Goal: Transaction & Acquisition: Register for event/course

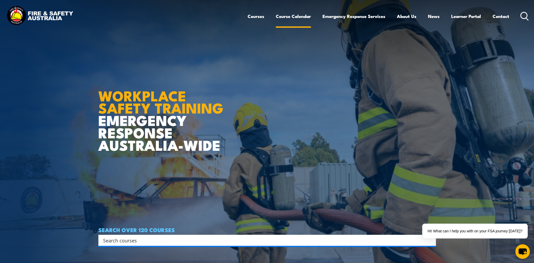
click at [295, 17] on link "Course Calendar" at bounding box center [293, 16] width 35 height 14
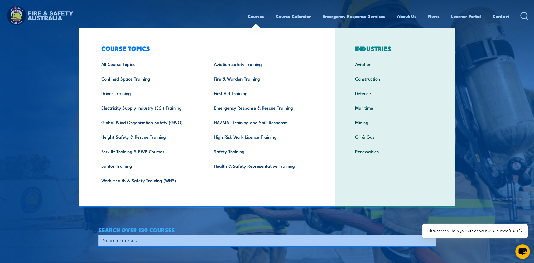
click at [251, 18] on link "Courses" at bounding box center [256, 16] width 17 height 14
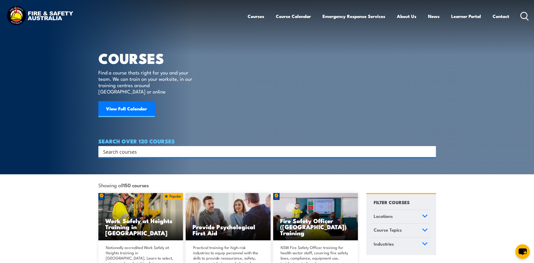
click at [137, 147] on input "Search input" at bounding box center [263, 151] width 321 height 8
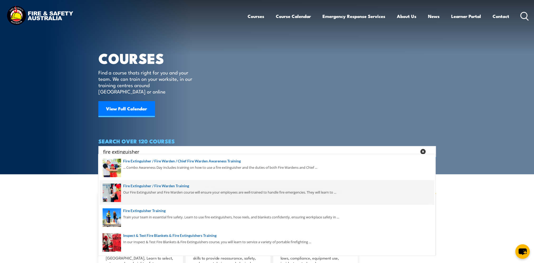
type input "fire extinguisher"
click at [163, 186] on span at bounding box center [267, 192] width 334 height 25
click at [150, 189] on span at bounding box center [267, 192] width 334 height 25
click at [150, 188] on span at bounding box center [267, 192] width 334 height 25
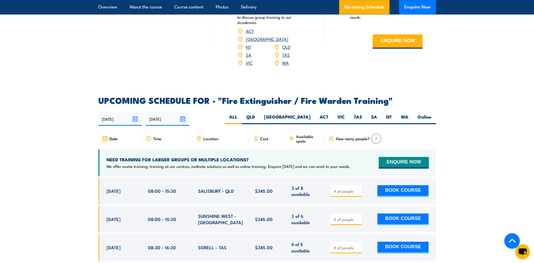
scroll to position [817, 0]
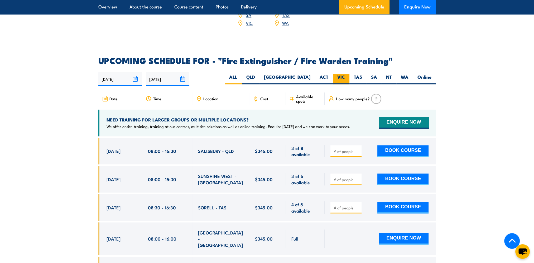
click at [340, 74] on label "VIC" at bounding box center [341, 79] width 17 height 10
click at [345, 74] on input "VIC" at bounding box center [346, 75] width 3 height 3
radio input "true"
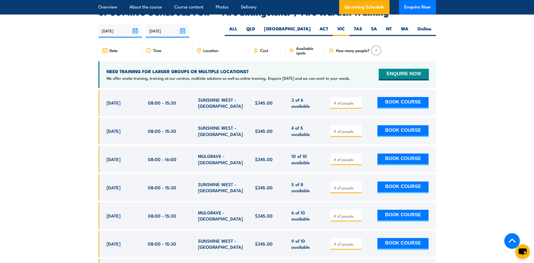
drag, startPoint x: 340, startPoint y: 124, endPoint x: 347, endPoint y: 125, distance: 7.5
click at [340, 128] on input "number" at bounding box center [346, 130] width 26 height 5
type input "1"
click at [358, 128] on input "1" at bounding box center [346, 130] width 26 height 5
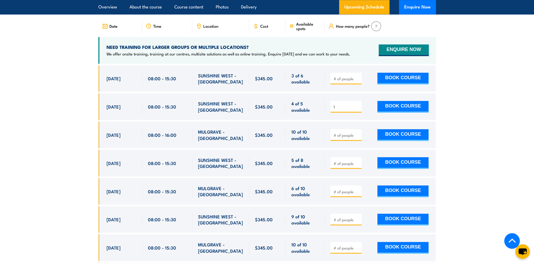
scroll to position [892, 0]
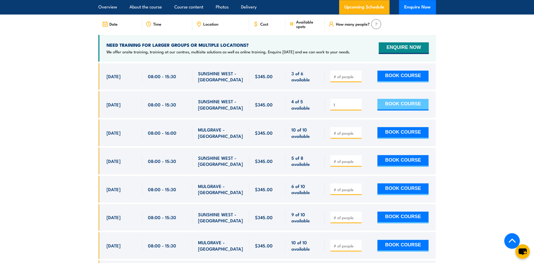
click at [418, 99] on button "BOOK COURSE" at bounding box center [402, 105] width 51 height 12
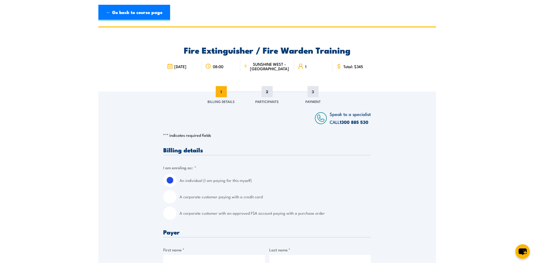
click at [167, 215] on input "A corporate customer with an approved FSA account paying with a purchase order" at bounding box center [169, 212] width 13 height 13
radio input "true"
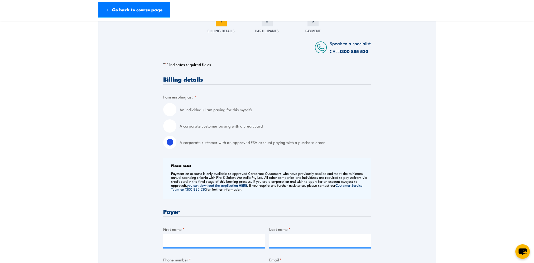
scroll to position [132, 0]
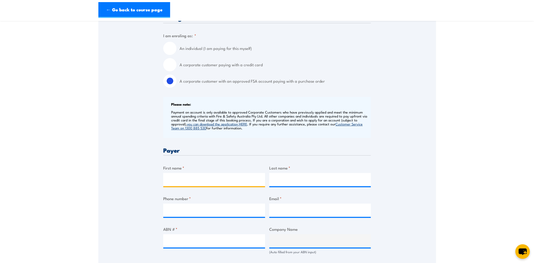
click at [187, 179] on input "First name *" at bounding box center [214, 179] width 102 height 13
type input "Lisa"
type input "Nicholson"
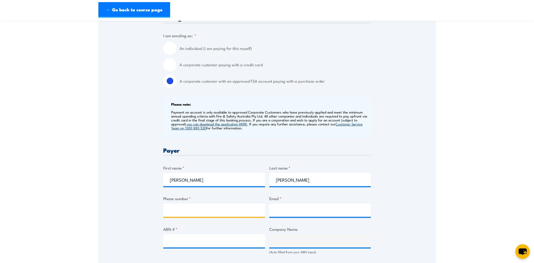
type input "0415944078"
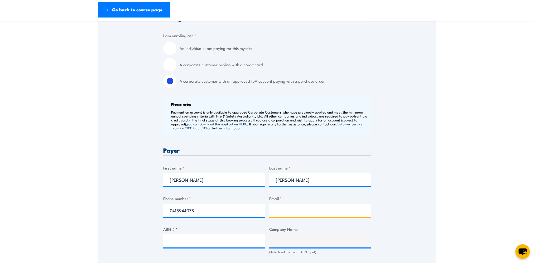
type input "lisa.nicholson@bunnings.com.au"
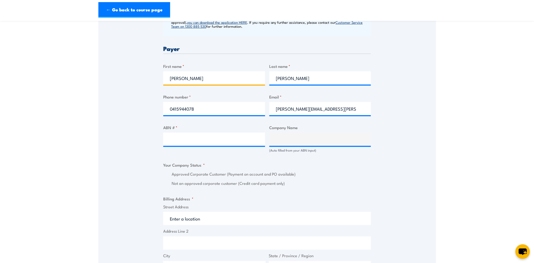
scroll to position [237, 0]
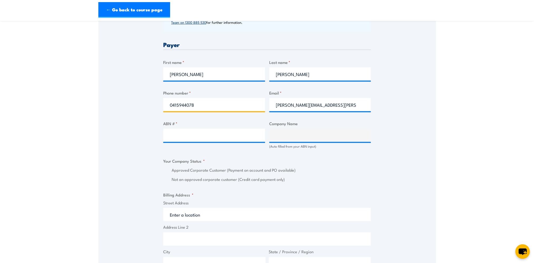
drag, startPoint x: 201, startPoint y: 106, endPoint x: 145, endPoint y: 105, distance: 56.4
click at [148, 105] on div "Speak to a specialist CALL 1300 885 530 CALL 1300 885 530 " * " indicates requi…" at bounding box center [266, 145] width 337 height 582
type input "0383470300"
click at [143, 108] on div "Speak to a specialist CALL 1300 885 530 CALL 1300 885 530 " * " indicates requi…" at bounding box center [266, 145] width 337 height 582
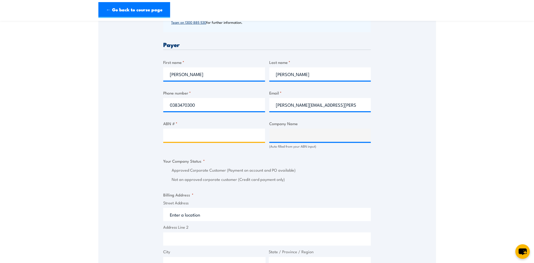
click at [189, 130] on input "ABN # *" at bounding box center [214, 134] width 102 height 13
type input "26008672179"
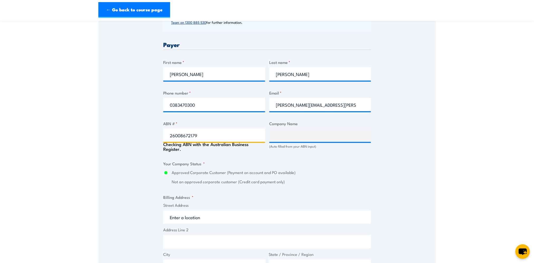
type input "BUNNINGS GROUP LIMITED"
radio input "true"
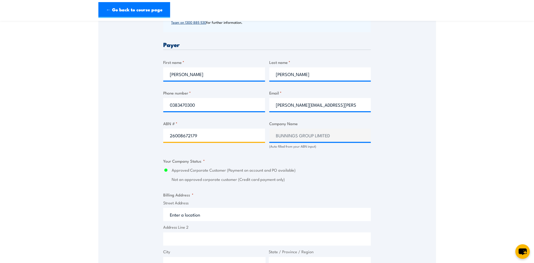
type input "26008672179"
click at [252, 162] on fieldset "Your Company Status * Approved Corporate Customer (Payment on account and PO av…" at bounding box center [266, 170] width 207 height 25
click at [332, 191] on fieldset "Billing Address * Street Address Address Line 2 City State / Province / Region …" at bounding box center [266, 242] width 207 height 103
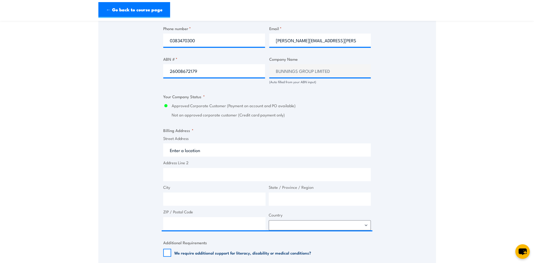
scroll to position [316, 0]
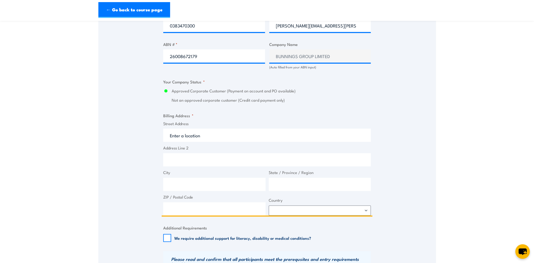
click at [183, 132] on input "Street Address" at bounding box center [266, 134] width 207 height 13
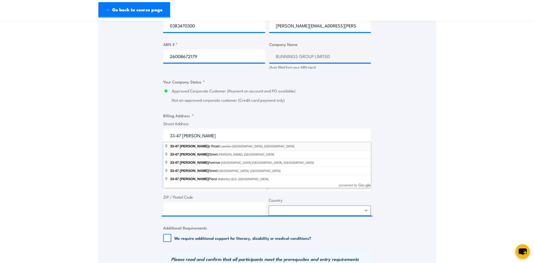
type input "33-47 Dohertys Road, Laverton North VIC, Australia"
type input "33-47 Dohertys Rd"
type input "Laverton North"
type input "Victoria"
type input "3026"
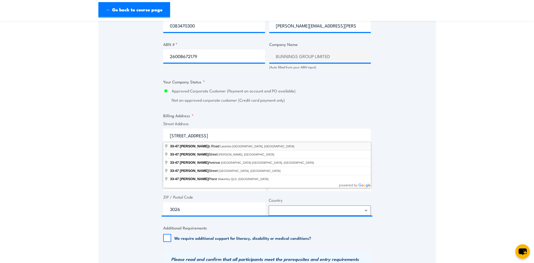
select select "[GEOGRAPHIC_DATA]"
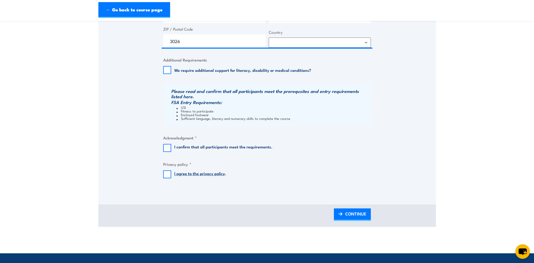
scroll to position [501, 0]
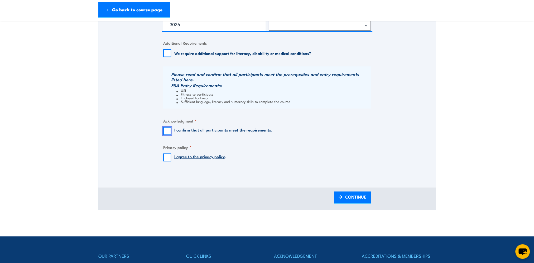
click at [168, 131] on input "I confirm that all participants meet the requirements." at bounding box center [167, 131] width 8 height 8
checkbox input "true"
click at [165, 156] on input "I agree to the privacy policy ." at bounding box center [167, 157] width 8 height 8
checkbox input "true"
click at [347, 196] on span "CONTINUE" at bounding box center [355, 197] width 21 height 14
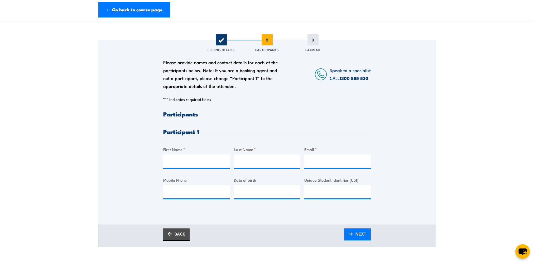
scroll to position [53, 0]
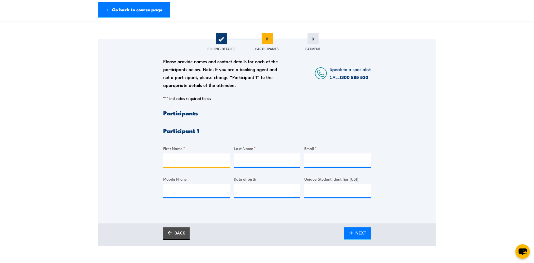
click at [182, 161] on input "First Name *" at bounding box center [196, 159] width 66 height 13
type input "William"
type input "Charters"
click at [313, 157] on input "Email *" at bounding box center [337, 159] width 66 height 13
paste input "williamcharters7@gmail.com"
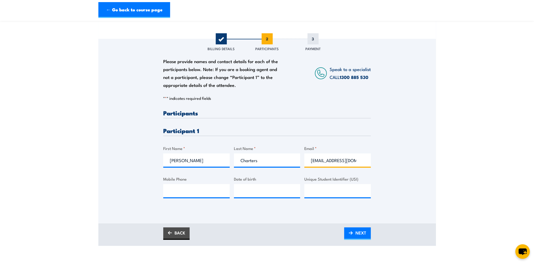
scroll to position [0, 10]
type input "williamcharters7@gmail.com"
click at [172, 191] on input "Mobile Phone" at bounding box center [196, 190] width 66 height 13
click at [199, 193] on input "Mobile Phone" at bounding box center [196, 190] width 66 height 13
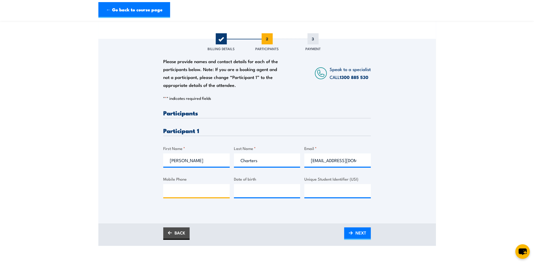
paste input "0422 647 096"
type input "0422 647 096"
type input "__/__/____"
click at [258, 189] on input "__/__/____" at bounding box center [267, 190] width 66 height 13
click at [275, 194] on input "__/__/____" at bounding box center [267, 190] width 66 height 13
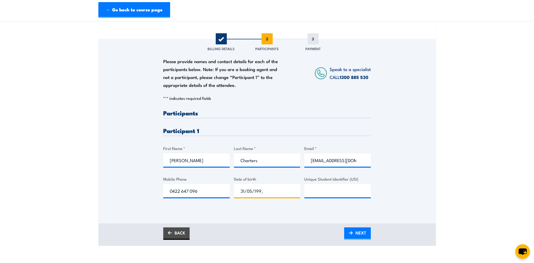
type input "31/05/1999"
click at [358, 232] on span "NEXT" at bounding box center [360, 232] width 11 height 14
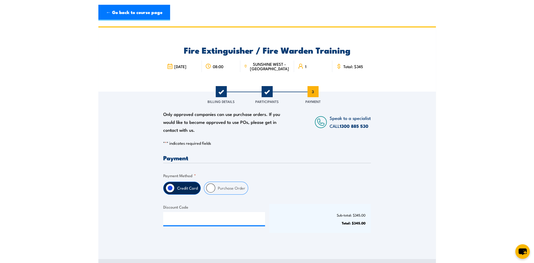
click at [211, 188] on input "Purchase Order" at bounding box center [210, 187] width 9 height 9
radio input "true"
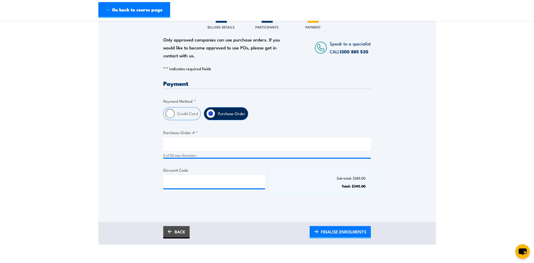
scroll to position [79, 0]
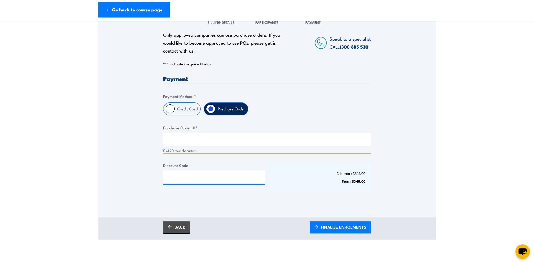
drag, startPoint x: 182, startPoint y: 140, endPoint x: 178, endPoint y: 141, distance: 4.5
click at [182, 140] on input "Purchase Order # *" at bounding box center [266, 139] width 207 height 13
type input "656563"
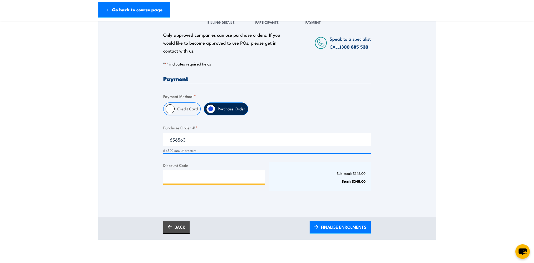
click at [180, 181] on input "Discount Code" at bounding box center [214, 176] width 102 height 13
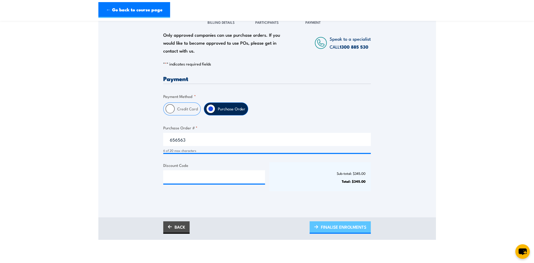
click at [340, 226] on span "FINALISE ENROLMENTS" at bounding box center [343, 227] width 45 height 14
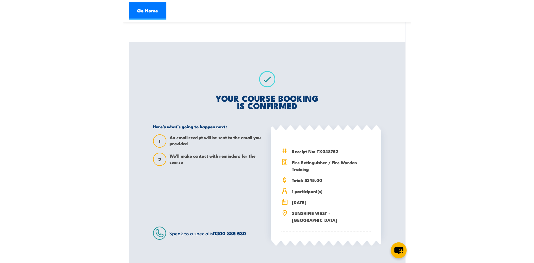
scroll to position [53, 0]
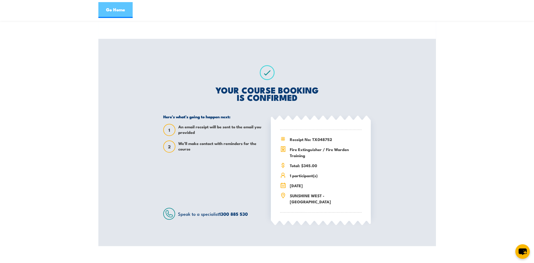
click at [110, 9] on link "Go Home" at bounding box center [115, 10] width 34 height 16
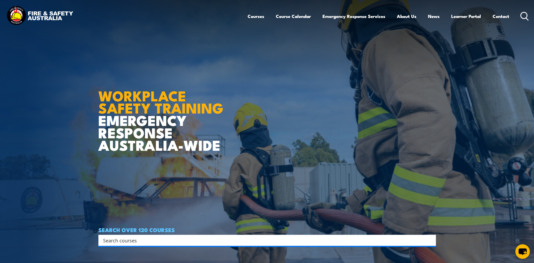
click at [117, 241] on input "Search input" at bounding box center [263, 240] width 321 height 8
type input "fire warden"
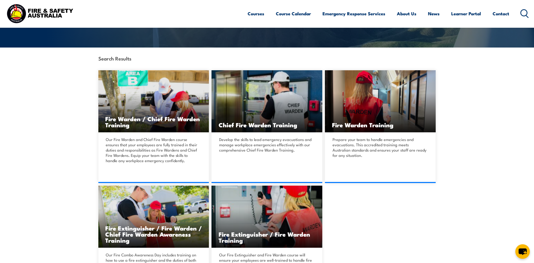
scroll to position [53, 0]
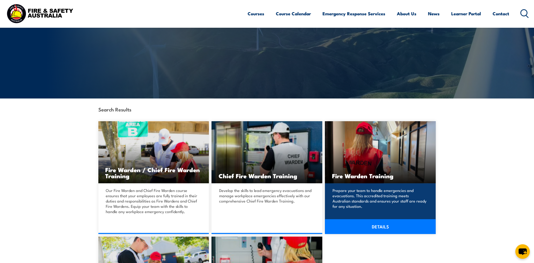
click at [401, 175] on h3 "Fire Warden Training" at bounding box center [380, 175] width 97 height 6
click at [385, 227] on link "DETAILS" at bounding box center [380, 226] width 111 height 15
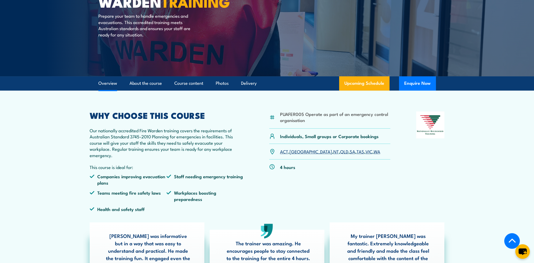
scroll to position [53, 0]
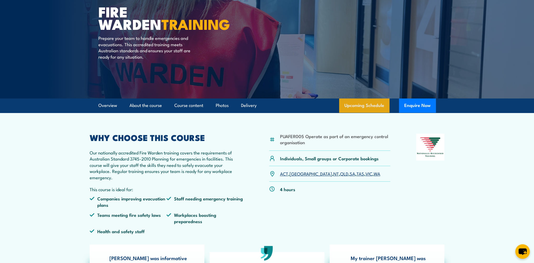
click at [361, 103] on link "Upcoming Schedule" at bounding box center [364, 105] width 50 height 14
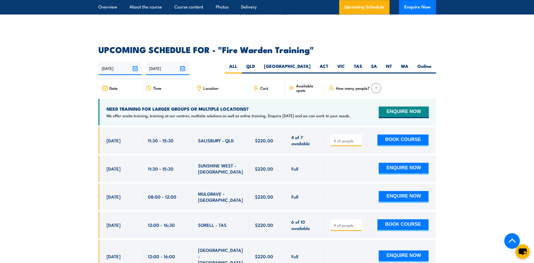
scroll to position [981, 0]
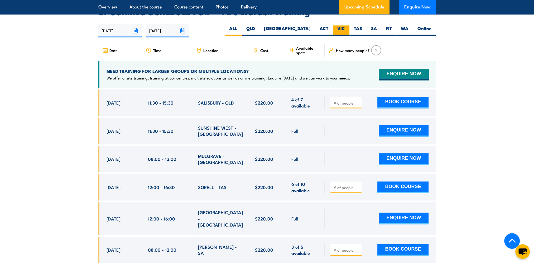
click at [335, 25] on label "VIC" at bounding box center [341, 30] width 17 height 10
click at [345, 25] on input "VIC" at bounding box center [346, 26] width 3 height 3
radio input "true"
click at [337, 25] on label "VIC" at bounding box center [341, 30] width 17 height 10
click at [345, 25] on input "VIC" at bounding box center [346, 26] width 3 height 3
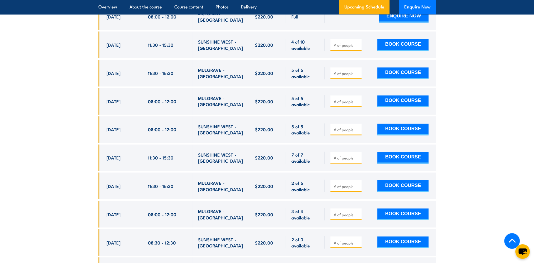
scroll to position [1165, 0]
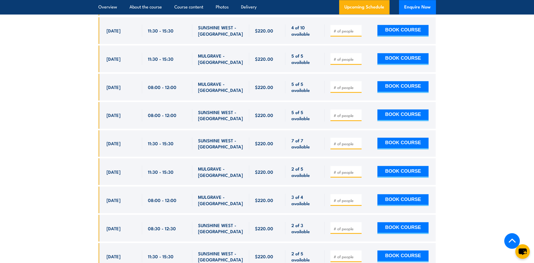
click at [440, 148] on section "UPCOMING SCHEDULE FOR - "Fire Warden Training" [DATE] [DATE]" at bounding box center [267, 148] width 534 height 651
type input "1"
click at [356, 141] on input "1" at bounding box center [346, 143] width 26 height 5
click at [398, 137] on button "BOOK COURSE" at bounding box center [402, 143] width 51 height 12
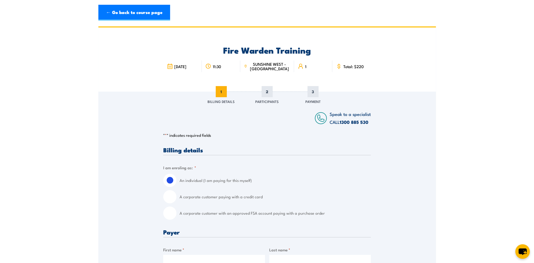
click at [171, 213] on input "A corporate customer with an approved FSA account paying with a purchase order" at bounding box center [169, 212] width 13 height 13
radio input "true"
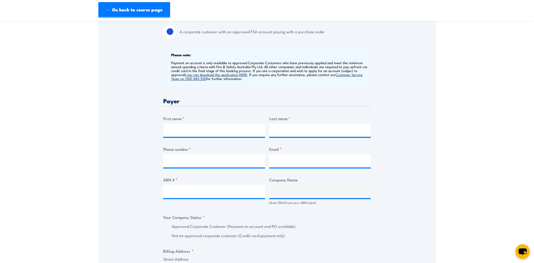
scroll to position [237, 0]
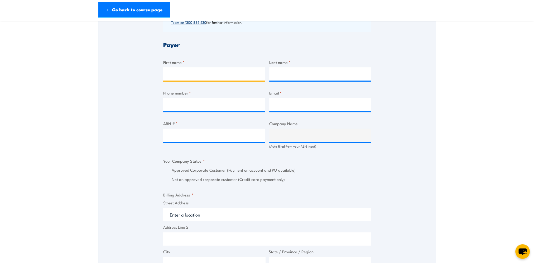
click at [192, 77] on input "First name *" at bounding box center [214, 73] width 102 height 13
type input "[PERSON_NAME]"
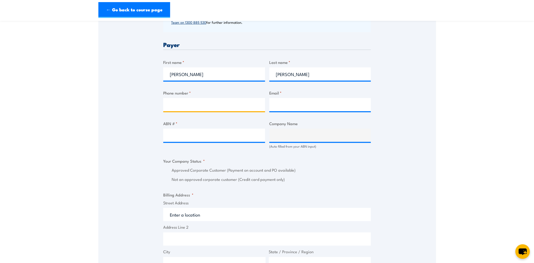
type input "0415944078"
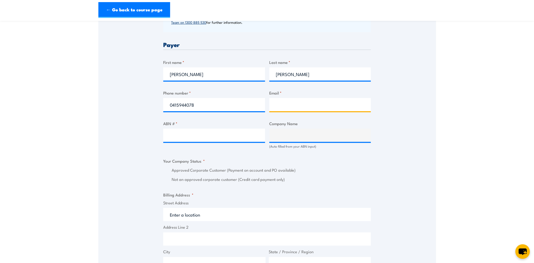
type input "lisa.nicholson@bunnings.com.au"
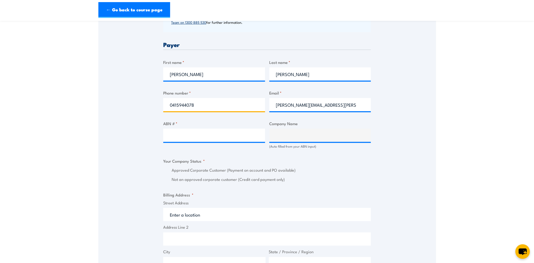
drag, startPoint x: 201, startPoint y: 103, endPoint x: 153, endPoint y: 99, distance: 48.4
click at [153, 99] on div "Speak to a specialist CALL 1300 885 530 CALL 1300 885 530 " * " indicates requi…" at bounding box center [266, 145] width 337 height 582
type input "0383470300"
click at [153, 99] on div "Speak to a specialist CALL 1300 885 530 CALL 1300 885 530 " * " indicates requi…" at bounding box center [266, 145] width 337 height 582
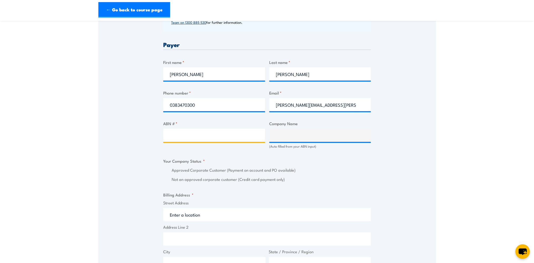
click at [190, 138] on input "ABN # *" at bounding box center [214, 134] width 102 height 13
type input "26008672179"
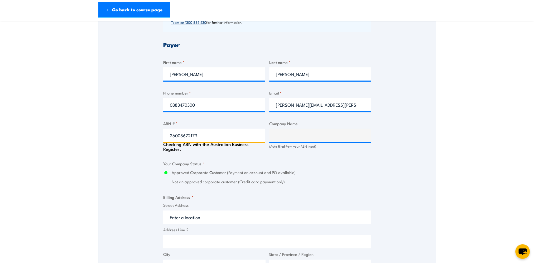
type input "BUNNINGS GROUP LIMITED"
radio input "true"
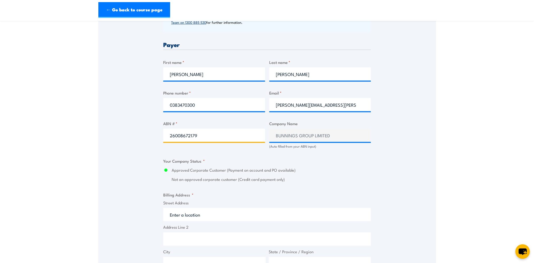
type input "26008672179"
click at [325, 182] on div "Billing details I am enroling as: * An individual (I am paying for this myself)…" at bounding box center [266, 171] width 207 height 525
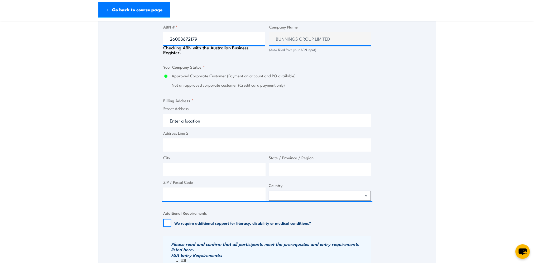
scroll to position [343, 0]
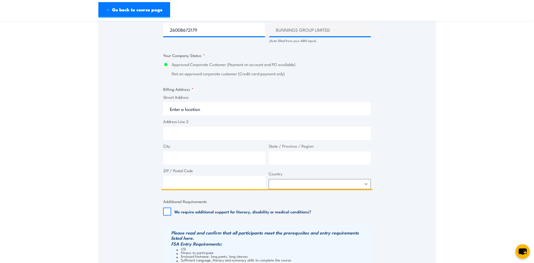
click at [179, 107] on input "Street Address" at bounding box center [266, 108] width 207 height 13
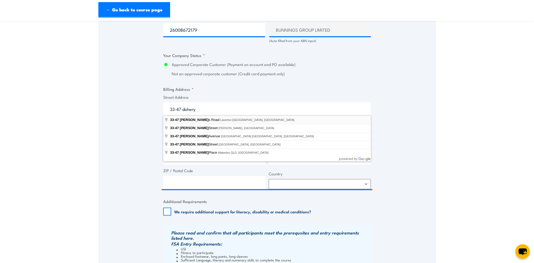
type input "33-47 Dohertys Road, Laverton North VIC, Australia"
type input "33-47 Dohertys Rd"
type input "Laverton North"
type input "Victoria"
type input "3026"
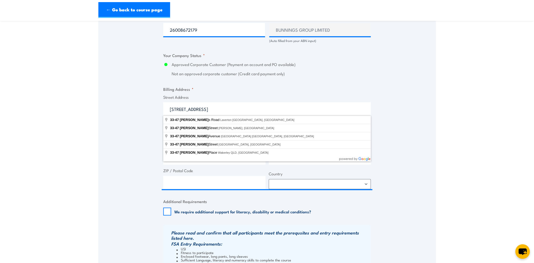
select select "Australia"
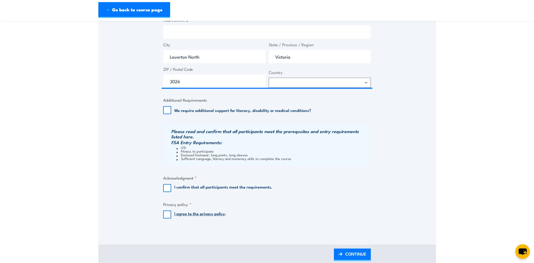
scroll to position [501, 0]
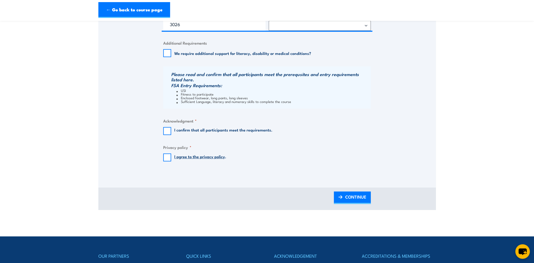
click at [172, 127] on div "I confirm that all participants meet the requirements." at bounding box center [217, 131] width 109 height 8
drag, startPoint x: 167, startPoint y: 132, endPoint x: 166, endPoint y: 137, distance: 5.1
click at [167, 133] on input "I confirm that all participants meet the requirements." at bounding box center [167, 131] width 8 height 8
checkbox input "true"
drag, startPoint x: 169, startPoint y: 158, endPoint x: 183, endPoint y: 158, distance: 14.5
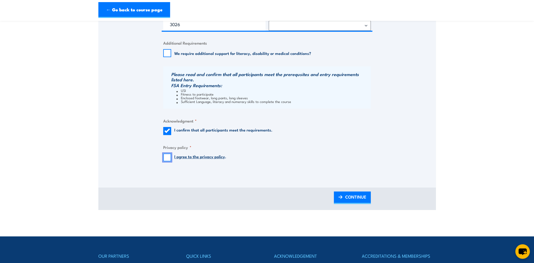
click at [168, 158] on input "I agree to the privacy policy ." at bounding box center [167, 157] width 8 height 8
checkbox input "true"
click at [350, 197] on span "CONTINUE" at bounding box center [355, 197] width 21 height 14
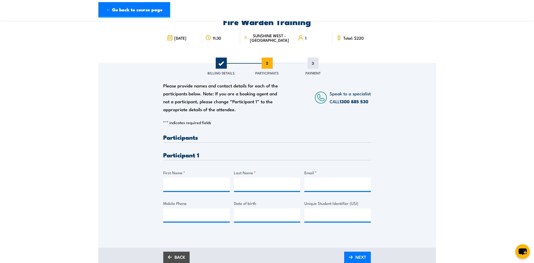
scroll to position [79, 0]
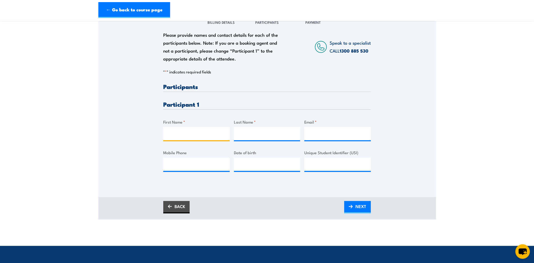
click at [182, 133] on input "First Name *" at bounding box center [196, 133] width 66 height 13
type input "Carlos"
click at [240, 129] on input "robinson" at bounding box center [267, 133] width 66 height 13
type input "Robinson"
drag, startPoint x: 329, startPoint y: 130, endPoint x: 331, endPoint y: 134, distance: 4.4
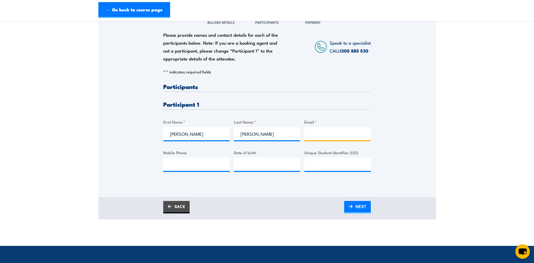
click at [328, 130] on input "Email *" at bounding box center [337, 133] width 66 height 13
click at [344, 134] on input "Email *" at bounding box center [337, 133] width 66 height 13
paste input "lechunky@outlook.com"
type input "lechunky@outlook.com"
click at [172, 165] on input "Mobile Phone" at bounding box center [196, 163] width 66 height 13
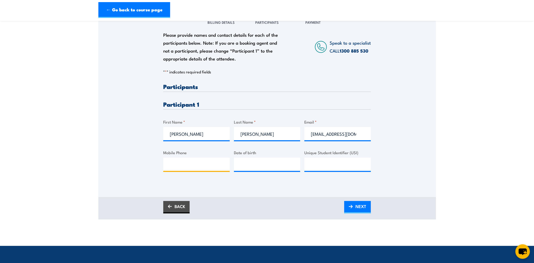
click at [193, 165] on input "Mobile Phone" at bounding box center [196, 163] width 66 height 13
paste input "0433 329 680"
type input "0433 329 680"
click at [244, 165] on input "__/__/____" at bounding box center [267, 163] width 66 height 13
type input "20/07/1976"
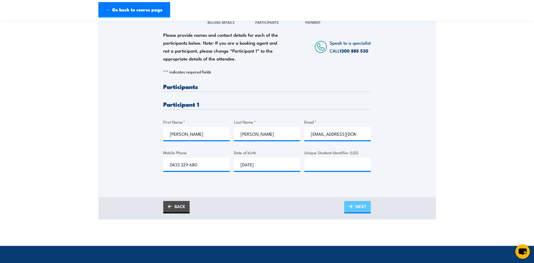
click at [364, 205] on span "NEXT" at bounding box center [360, 206] width 11 height 14
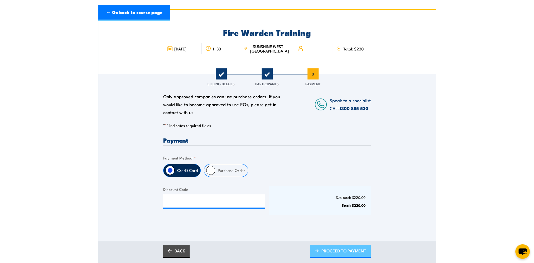
scroll to position [0, 0]
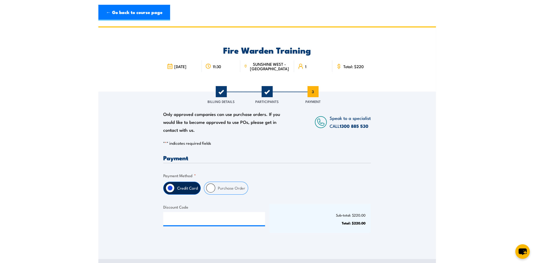
click at [211, 188] on input "Purchase Order" at bounding box center [210, 187] width 9 height 9
radio input "true"
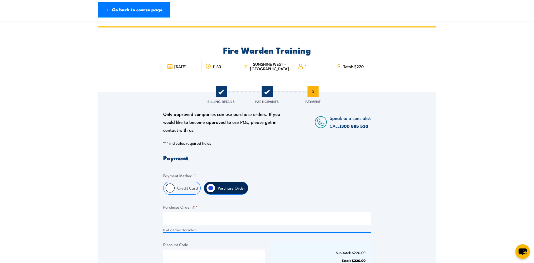
scroll to position [79, 0]
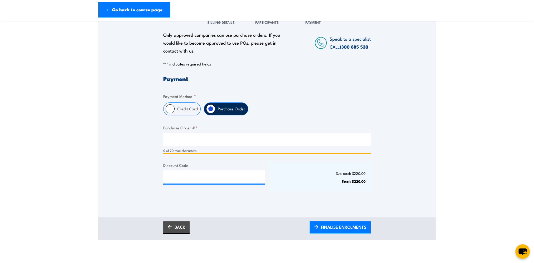
click at [194, 139] on input "Purchase Order # *" at bounding box center [266, 139] width 207 height 13
type input "656564"
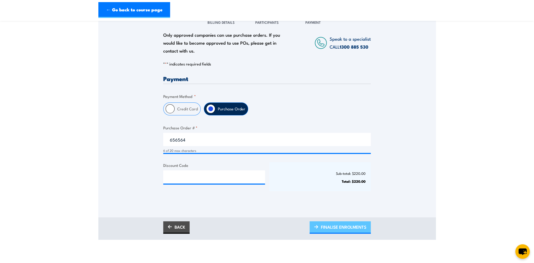
click at [341, 225] on span "FINALISE ENROLMENTS" at bounding box center [343, 227] width 45 height 14
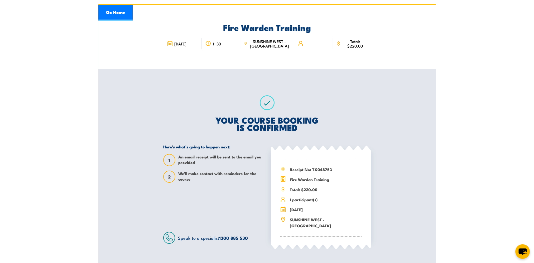
scroll to position [79, 0]
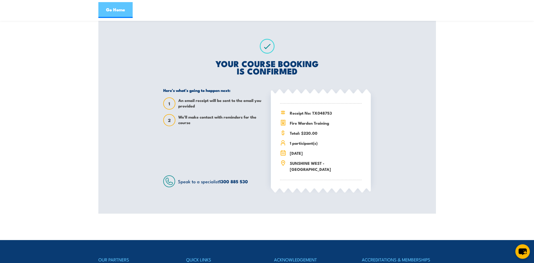
click at [110, 10] on link "Go Home" at bounding box center [115, 10] width 34 height 16
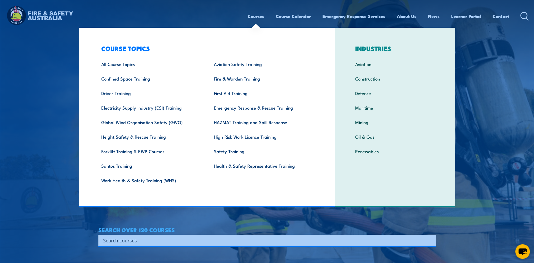
click at [49, 76] on img at bounding box center [267, 131] width 534 height 263
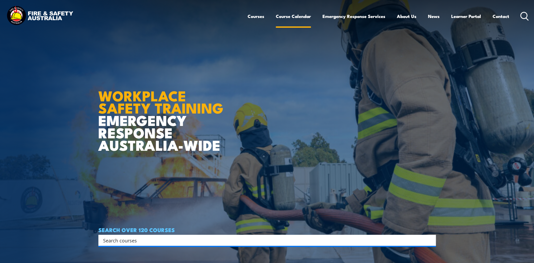
click at [294, 17] on link "Course Calendar" at bounding box center [293, 16] width 35 height 14
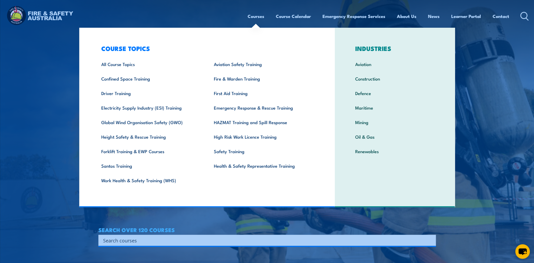
click at [248, 17] on link "Courses" at bounding box center [256, 16] width 17 height 14
click at [252, 17] on link "Courses" at bounding box center [256, 16] width 17 height 14
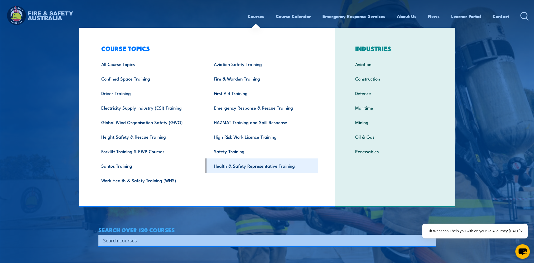
click at [251, 164] on link "Health & Safety Representative Training" at bounding box center [262, 165] width 113 height 15
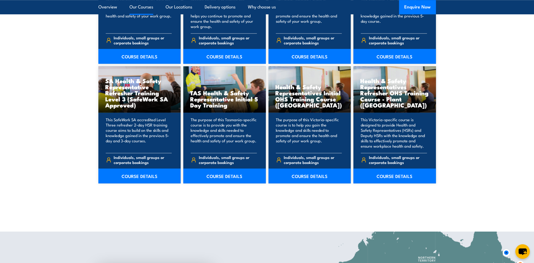
scroll to position [765, 0]
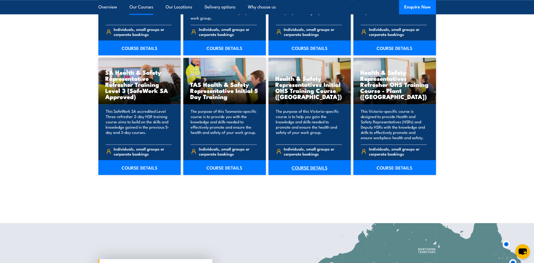
click at [312, 167] on link "COURSE DETAILS" at bounding box center [309, 167] width 83 height 15
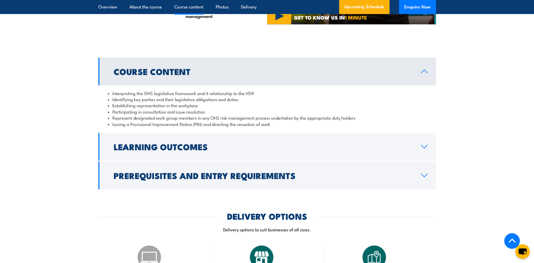
scroll to position [527, 0]
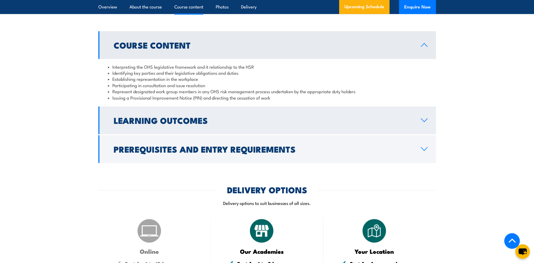
click at [131, 116] on h2 "Learning Outcomes" at bounding box center [263, 119] width 299 height 7
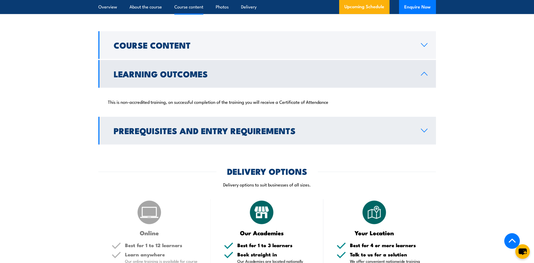
click at [130, 131] on h2 "Prerequisites and Entry Requirements" at bounding box center [263, 130] width 299 height 7
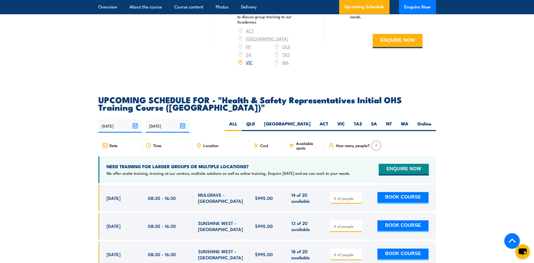
scroll to position [870, 0]
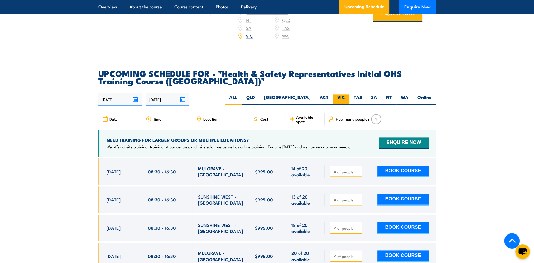
click at [346, 94] on label "VIC" at bounding box center [341, 99] width 17 height 10
click at [346, 94] on input "VIC" at bounding box center [346, 95] width 3 height 3
radio input "true"
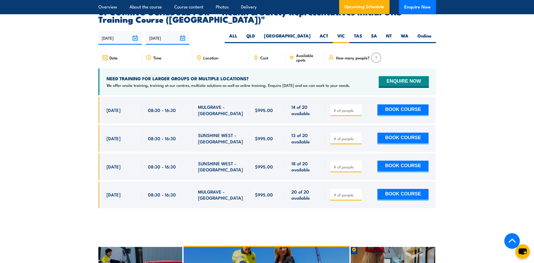
click at [348, 136] on input "number" at bounding box center [346, 138] width 26 height 5
type input "1"
click at [356, 136] on input "1" at bounding box center [346, 138] width 26 height 5
click at [395, 132] on button "BOOK COURSE" at bounding box center [402, 138] width 51 height 12
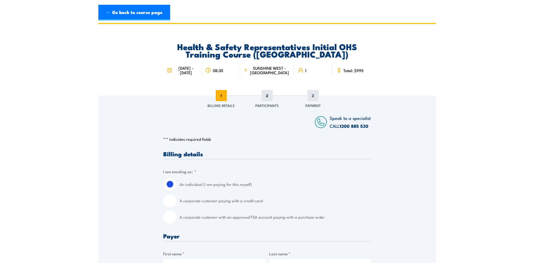
scroll to position [53, 0]
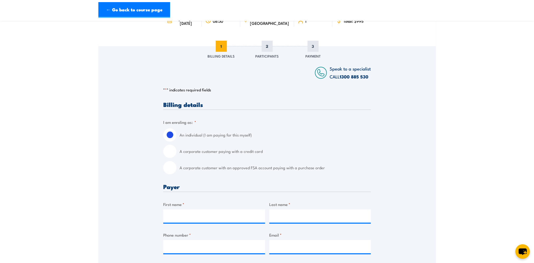
drag, startPoint x: 171, startPoint y: 172, endPoint x: 146, endPoint y: 160, distance: 27.7
click at [171, 172] on input "A corporate customer with an approved FSA account paying with a purchase order" at bounding box center [169, 167] width 13 height 13
radio input "true"
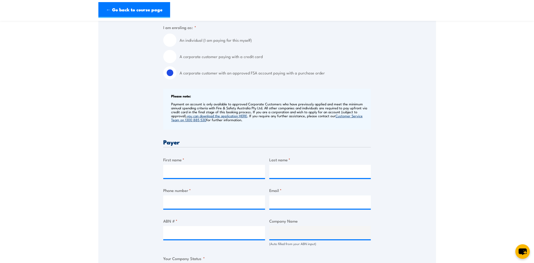
scroll to position [211, 0]
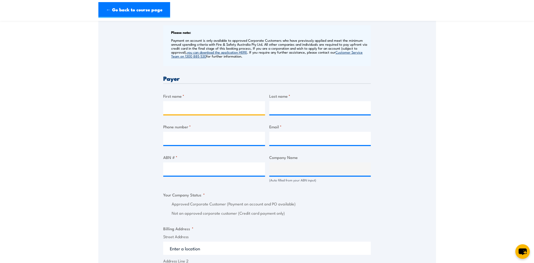
click at [171, 112] on input "First name *" at bounding box center [214, 107] width 102 height 13
type input "Lisa"
type input "Nicholson"
type input "0415944078"
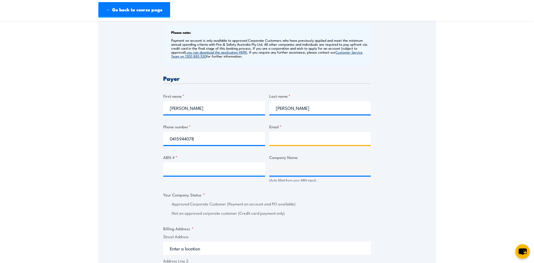
type input "lisa.nicholson@bunnings.com.au"
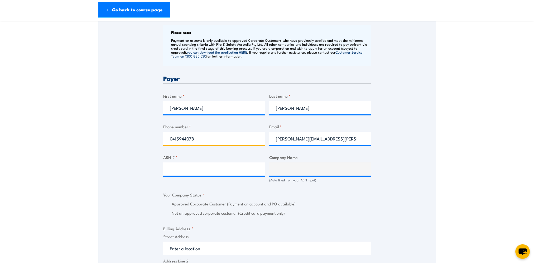
drag, startPoint x: 201, startPoint y: 146, endPoint x: 162, endPoint y: 141, distance: 39.2
click at [166, 142] on input "0415944078" at bounding box center [214, 138] width 102 height 13
type input "0383470300"
click at [107, 123] on div "Speak to a specialist CALL 1300 885 530 CALL 1300 885 530 " * " indicates requi…" at bounding box center [266, 184] width 337 height 593
click at [178, 172] on input "ABN # *" at bounding box center [214, 168] width 102 height 13
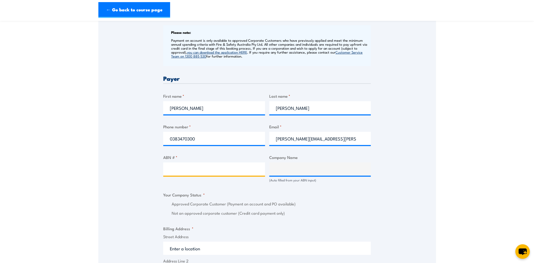
type input "0"
type input "26008672179"
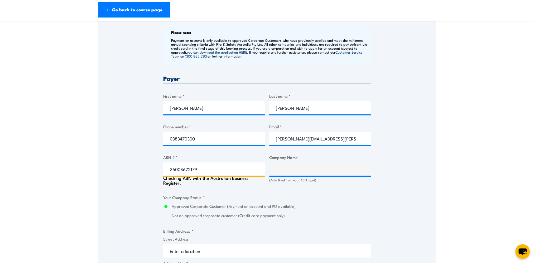
type input "BUNNINGS GROUP LIMITED"
radio input "true"
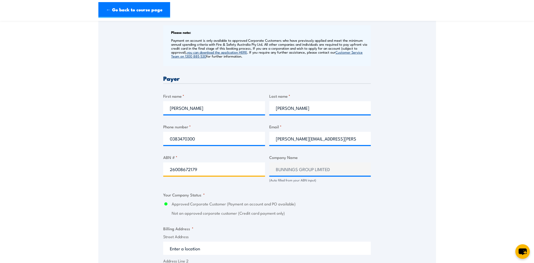
type input "26008672179"
click at [147, 116] on div "Speak to a specialist CALL 1300 885 530 CALL 1300 885 530 " * " indicates requi…" at bounding box center [266, 185] width 337 height 595
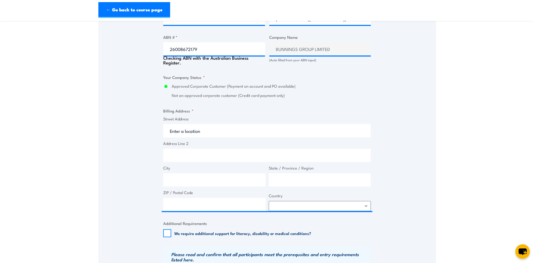
scroll to position [343, 0]
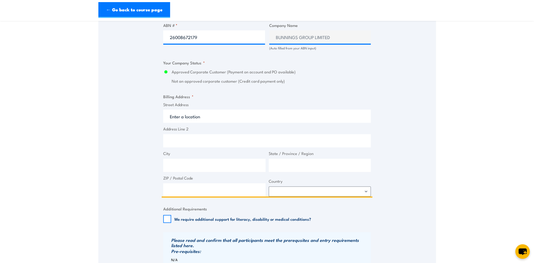
click at [181, 117] on input "Street Address" at bounding box center [266, 115] width 207 height 13
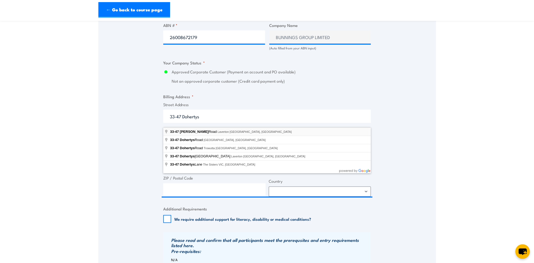
type input "33-47 Dohertys Road, Laverton North VIC, Australia"
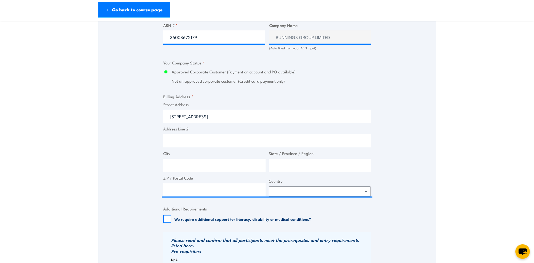
type input "33-47 Dohertys Rd"
type input "Laverton North"
type input "Victoria"
type input "3026"
select select "Australia"
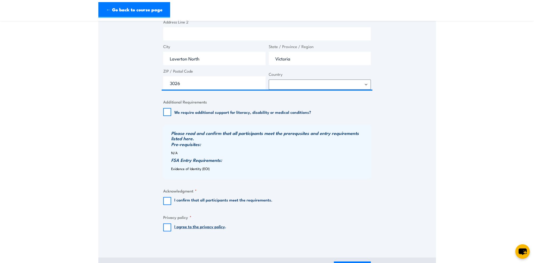
scroll to position [475, 0]
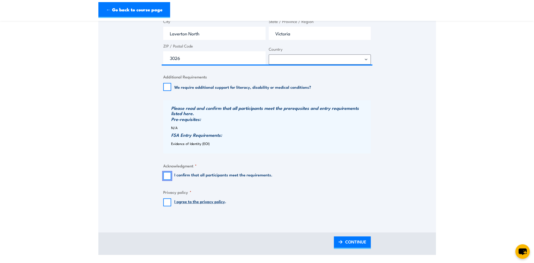
drag, startPoint x: 168, startPoint y: 179, endPoint x: 166, endPoint y: 192, distance: 13.5
click at [168, 179] on input "I confirm that all participants meet the requirements." at bounding box center [167, 176] width 8 height 8
checkbox input "true"
drag, startPoint x: 168, startPoint y: 207, endPoint x: 188, endPoint y: 213, distance: 20.8
click at [168, 206] on input "I agree to the privacy policy ." at bounding box center [167, 202] width 8 height 8
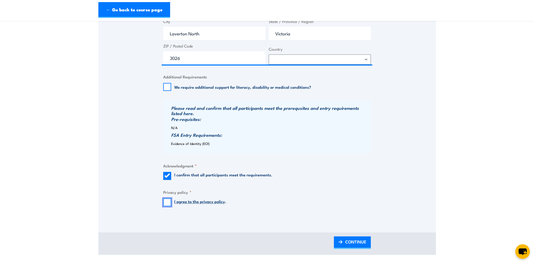
checkbox input "true"
click at [350, 248] on span "CONTINUE" at bounding box center [355, 241] width 21 height 14
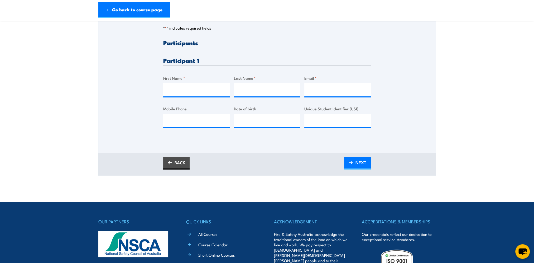
scroll to position [132, 0]
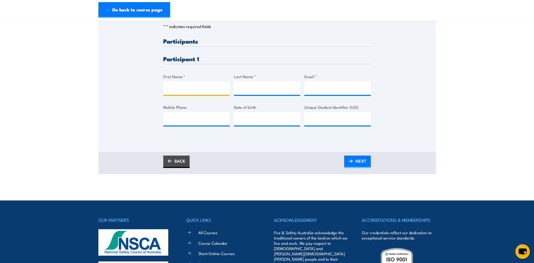
click at [178, 92] on input "First Name *" at bounding box center [196, 87] width 66 height 13
type input "Lisa"
type input "Nicholson"
type input "lisa.nicholson@bunnings.com.au"
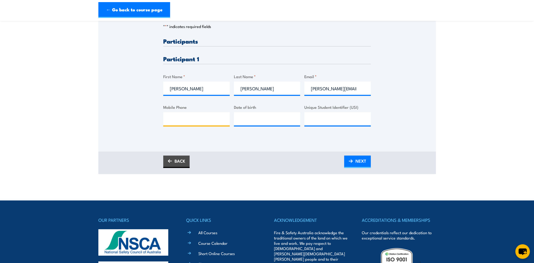
type input "0415944078"
drag, startPoint x: 310, startPoint y: 92, endPoint x: 388, endPoint y: 97, distance: 78.0
click at [375, 97] on div "Please provide names and contact details for each of the participants below. No…" at bounding box center [266, 52] width 337 height 170
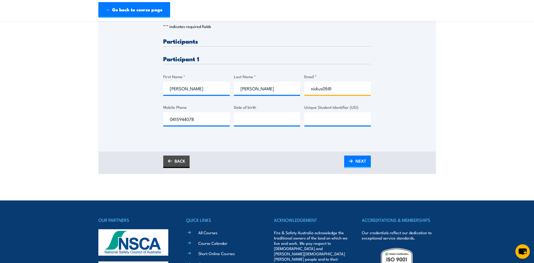
type input "nickus05@bigpond.com"
click at [257, 120] on input "__/__/____" at bounding box center [267, 118] width 66 height 13
type input "15/03/1973"
click at [307, 121] on input "Unique Student Identifier (USI)" at bounding box center [337, 118] width 66 height 13
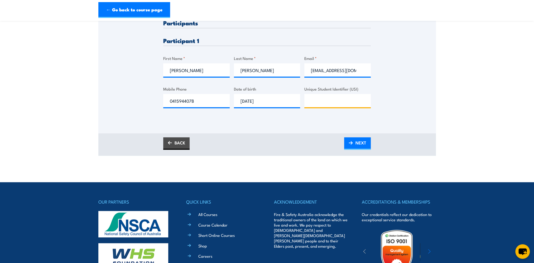
scroll to position [158, 0]
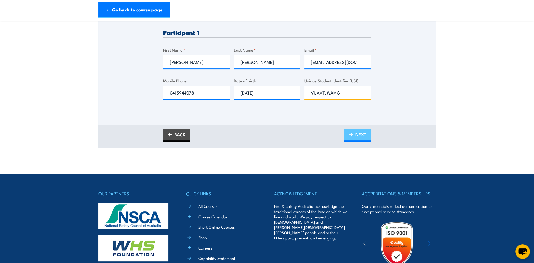
type input "VUXVTJWAMG"
click at [356, 138] on span "NEXT" at bounding box center [360, 134] width 11 height 14
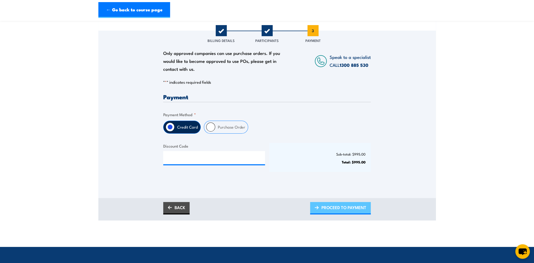
scroll to position [0, 0]
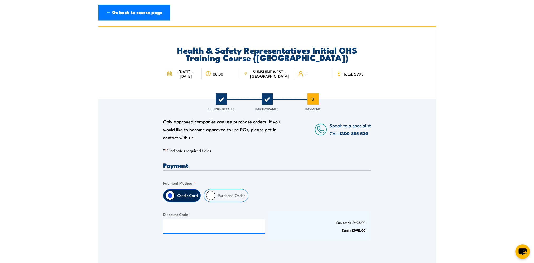
click at [209, 199] on input "Purchase Order" at bounding box center [210, 195] width 9 height 9
radio input "true"
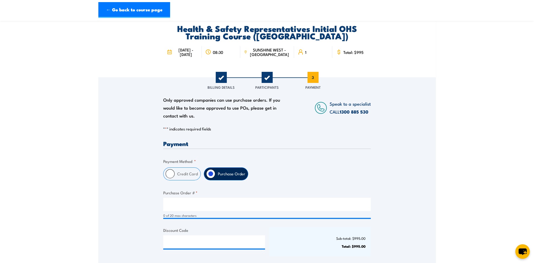
scroll to position [53, 0]
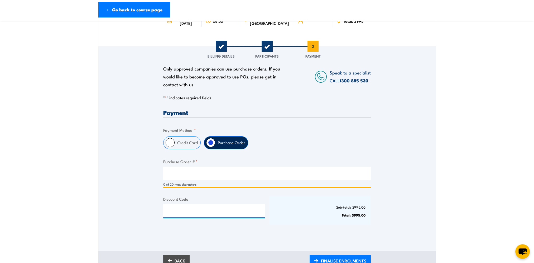
click at [175, 177] on input "Purchase Order # *" at bounding box center [266, 172] width 207 height 13
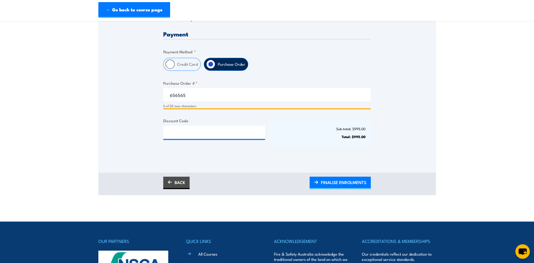
scroll to position [132, 0]
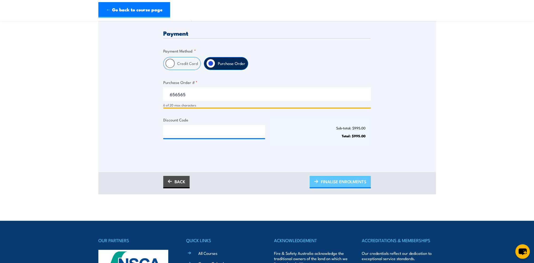
type input "656565"
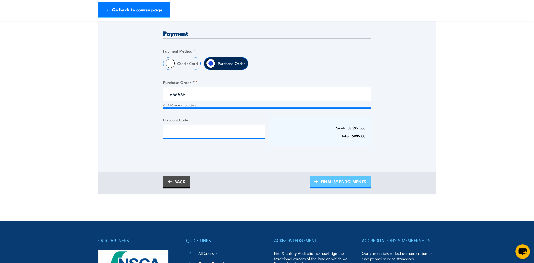
click at [343, 187] on span "FINALISE ENROLMENTS" at bounding box center [343, 181] width 45 height 14
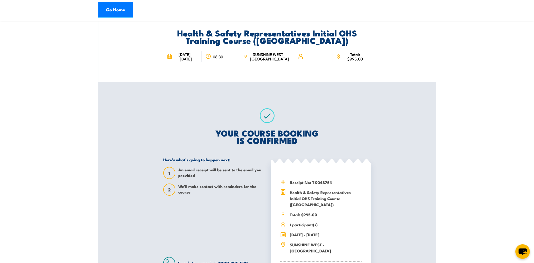
scroll to position [26, 0]
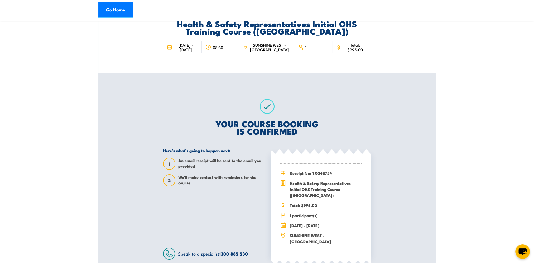
click at [134, 85] on div "Health & Safety Representatives Initial OHS Training Course ([GEOGRAPHIC_DATA])…" at bounding box center [266, 143] width 337 height 286
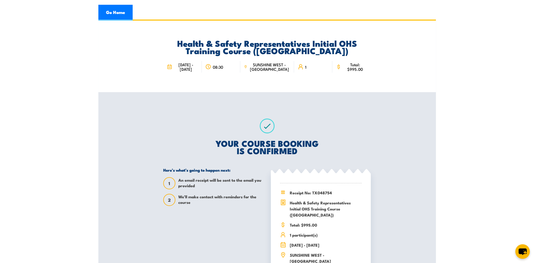
scroll to position [0, 0]
